Goal: Task Accomplishment & Management: Manage account settings

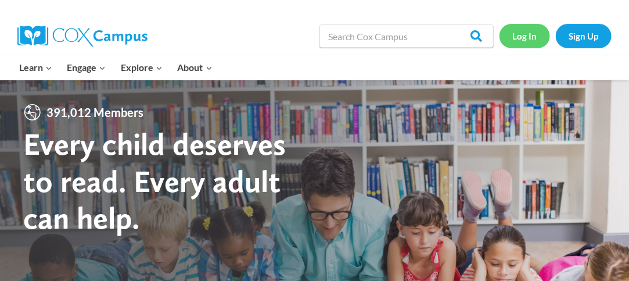
drag, startPoint x: 522, startPoint y: 42, endPoint x: 508, endPoint y: 51, distance: 16.6
click at [522, 42] on link "Log In" at bounding box center [525, 36] width 51 height 24
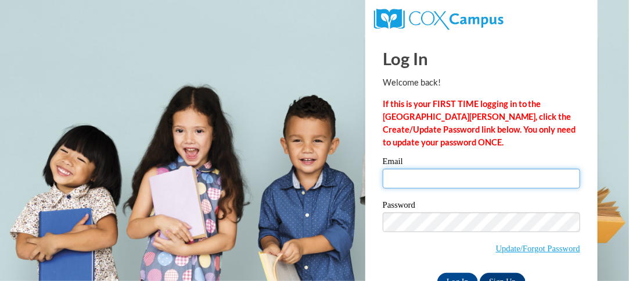
click at [444, 184] on input "Email" at bounding box center [482, 178] width 198 height 20
type input "landers.amanda.m@muscogee.k12.ga.us"
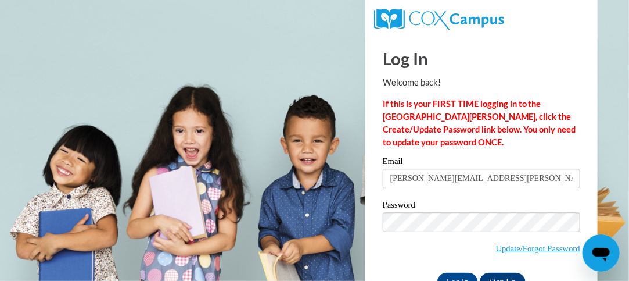
scroll to position [35, 0]
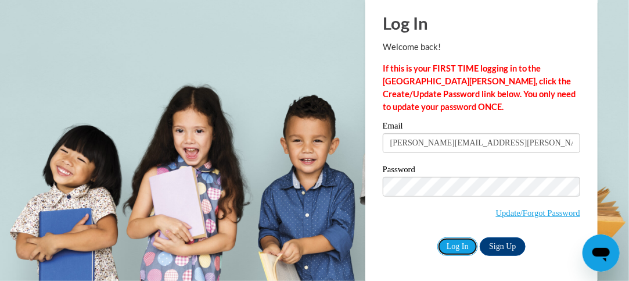
click at [462, 249] on input "Log In" at bounding box center [457, 246] width 41 height 19
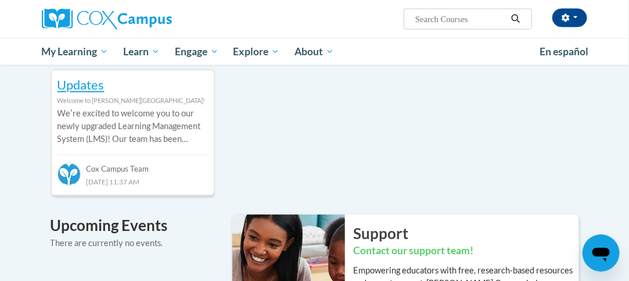
scroll to position [697, 0]
